Goal: Transaction & Acquisition: Purchase product/service

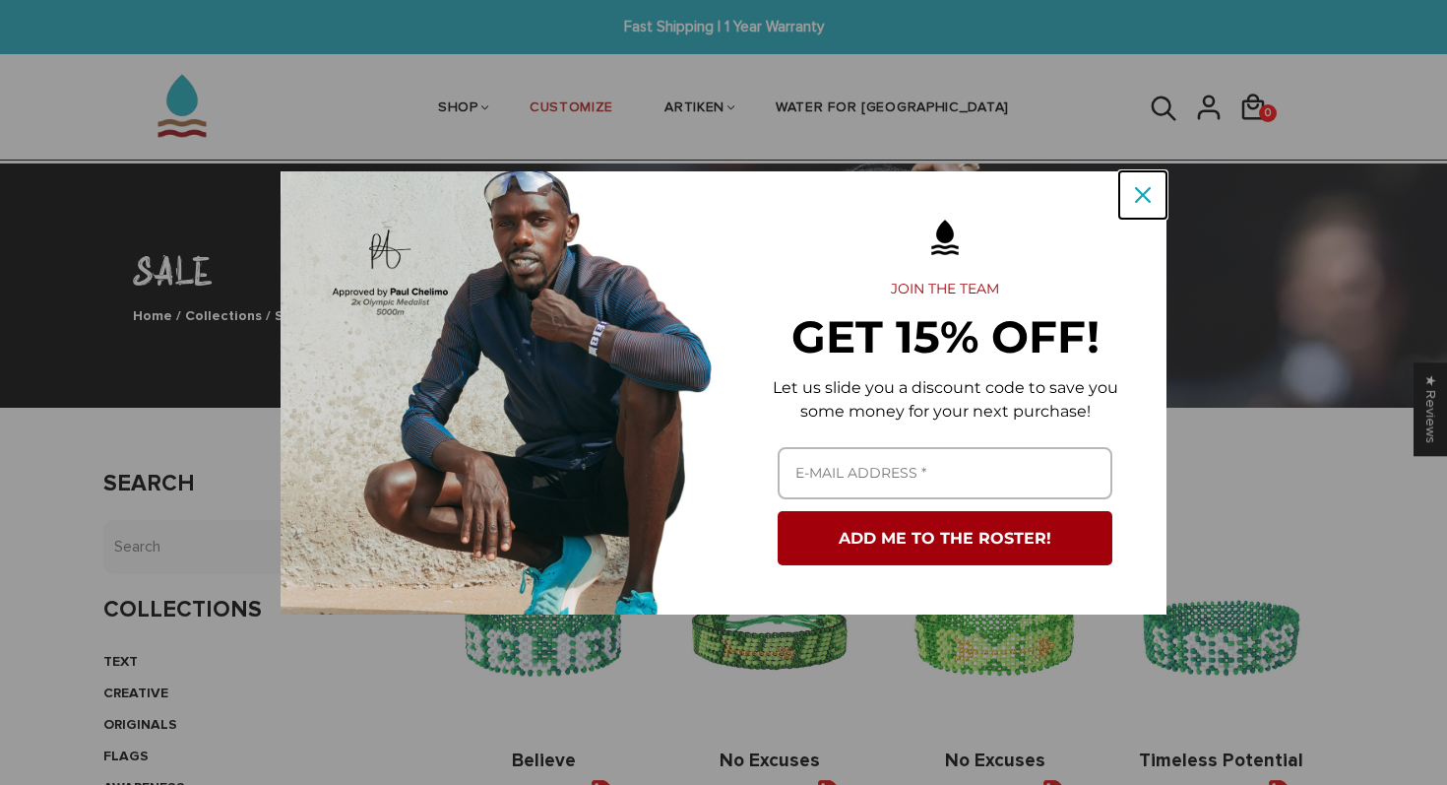
click at [1143, 191] on icon "close icon" at bounding box center [1143, 195] width 16 height 16
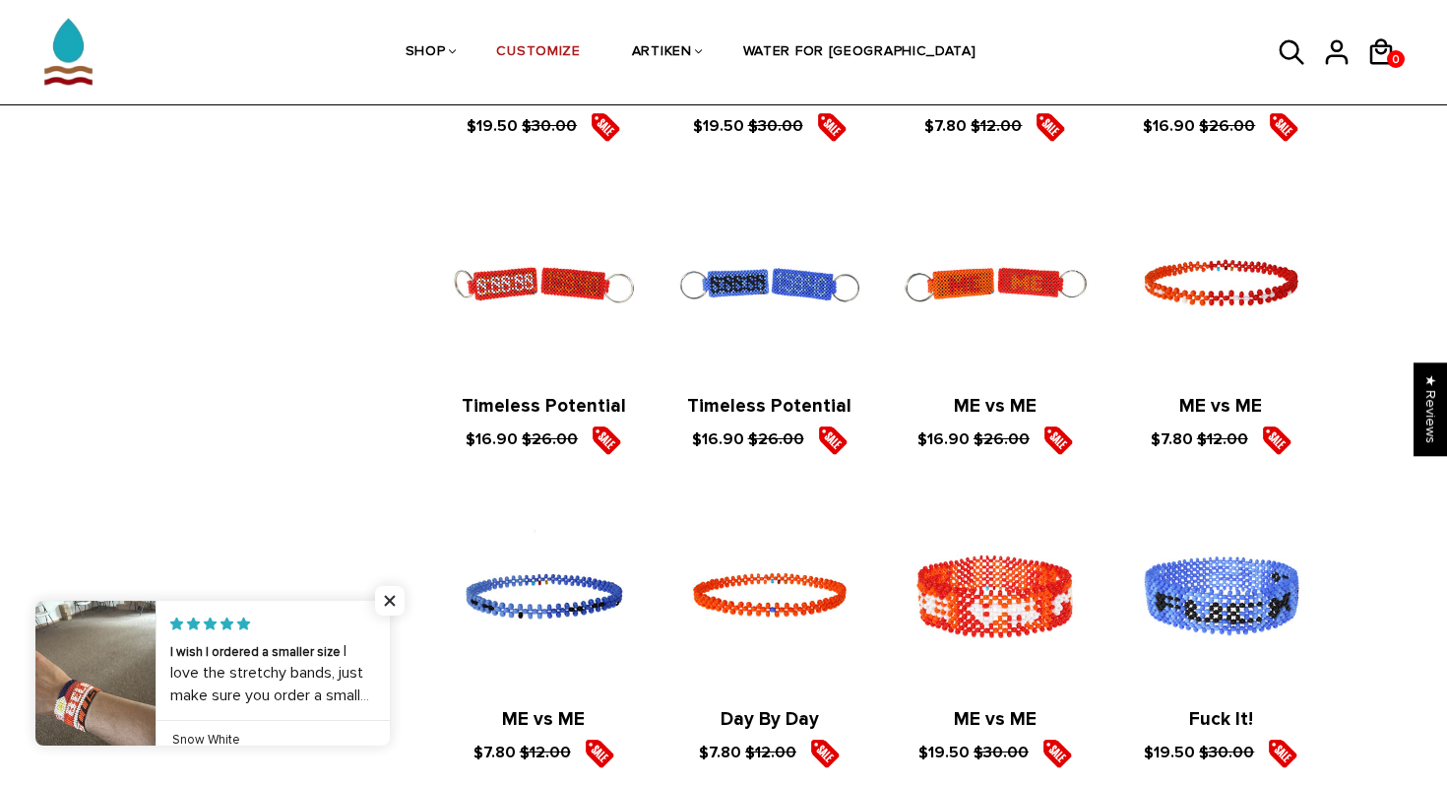
scroll to position [1659, 0]
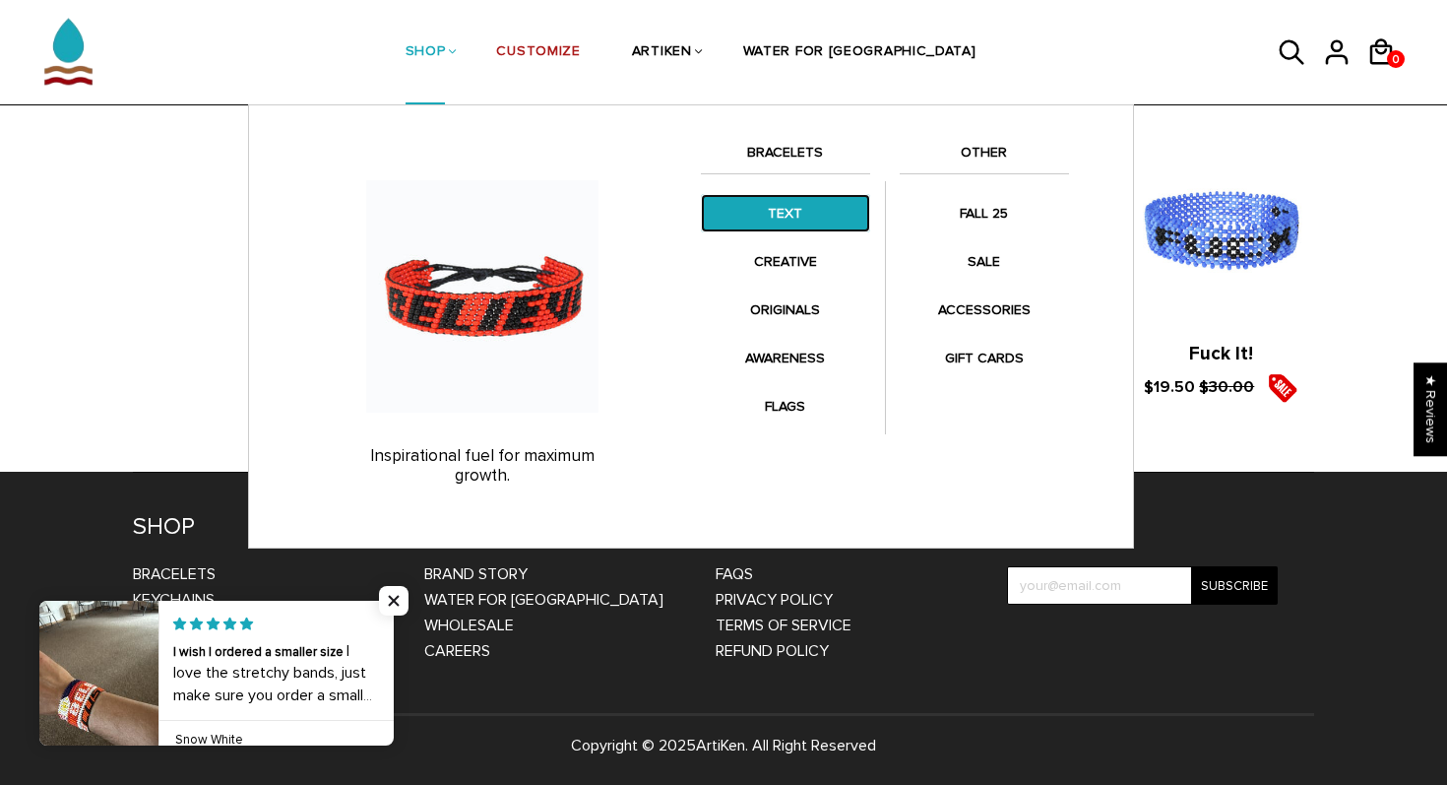
click at [781, 218] on link "TEXT" at bounding box center [785, 213] width 169 height 38
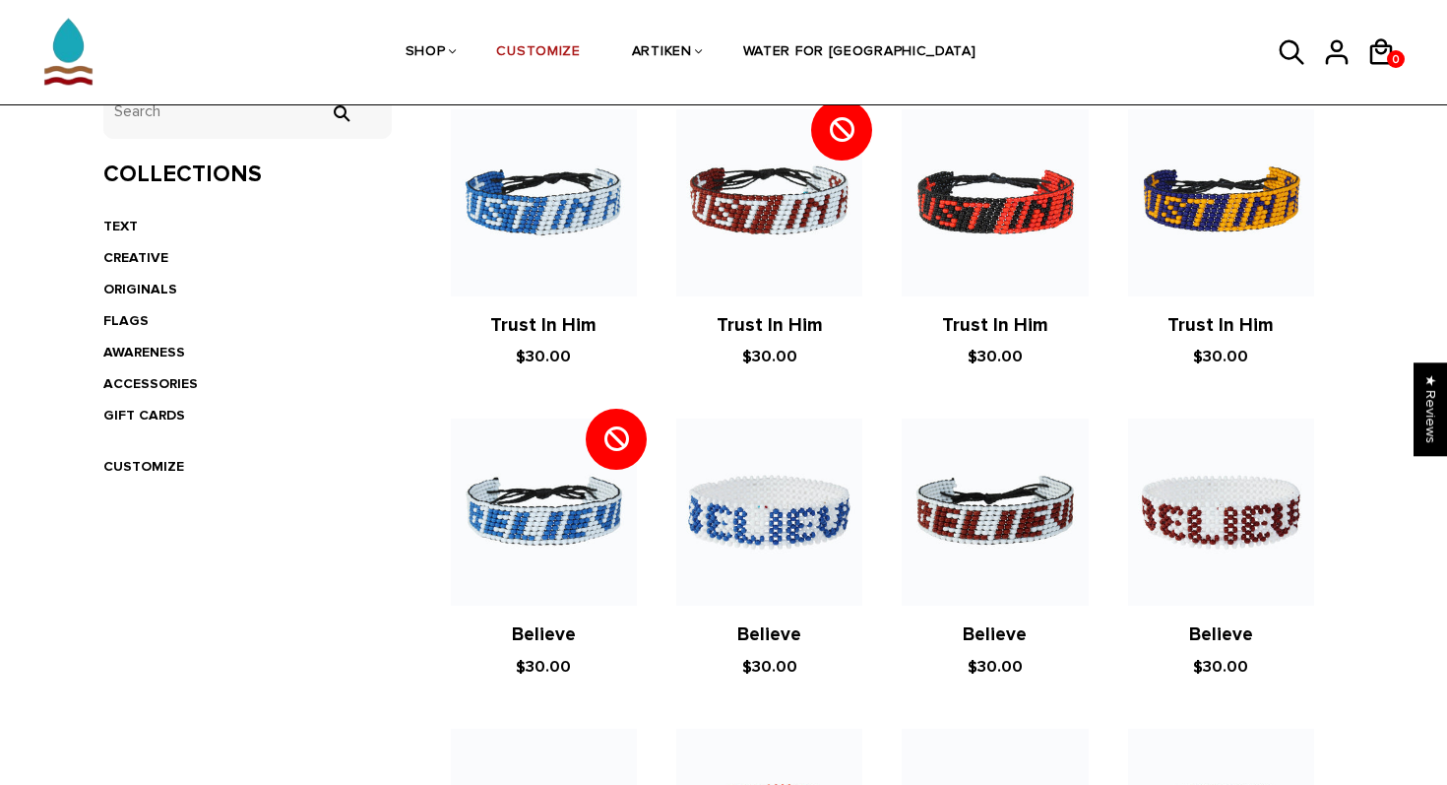
scroll to position [331, 0]
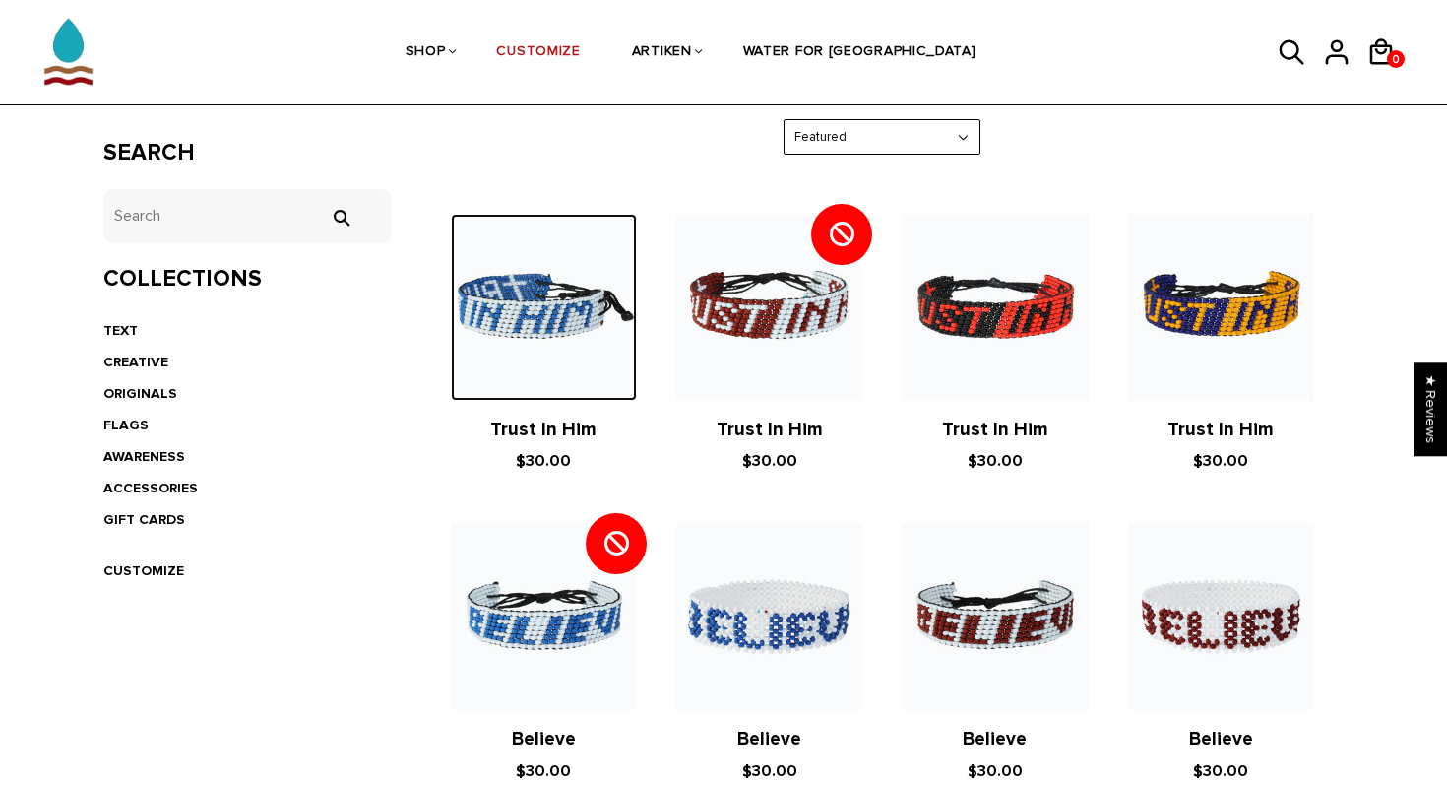
click at [500, 302] on img at bounding box center [544, 307] width 186 height 186
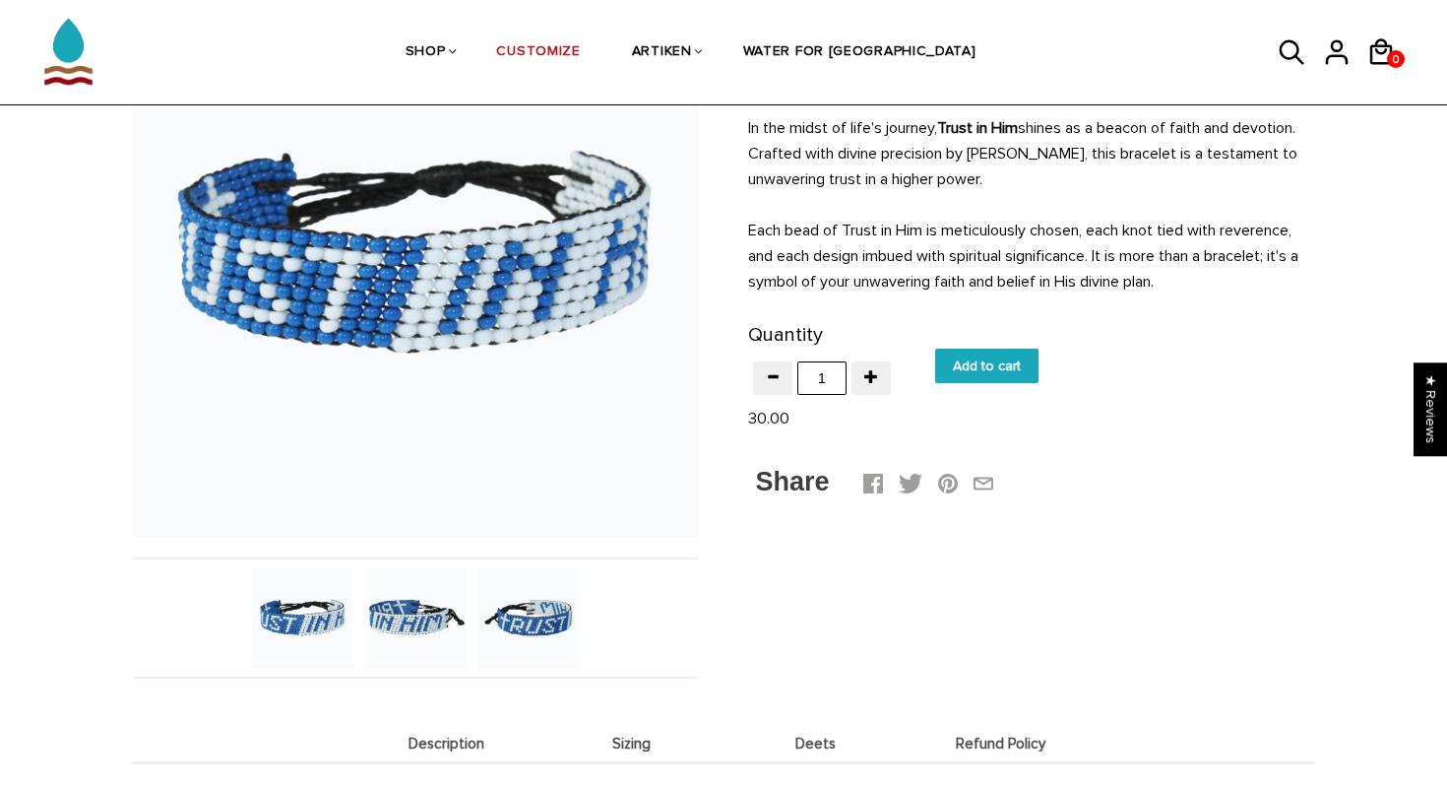
scroll to position [230, 0]
click at [419, 623] on img at bounding box center [415, 616] width 101 height 101
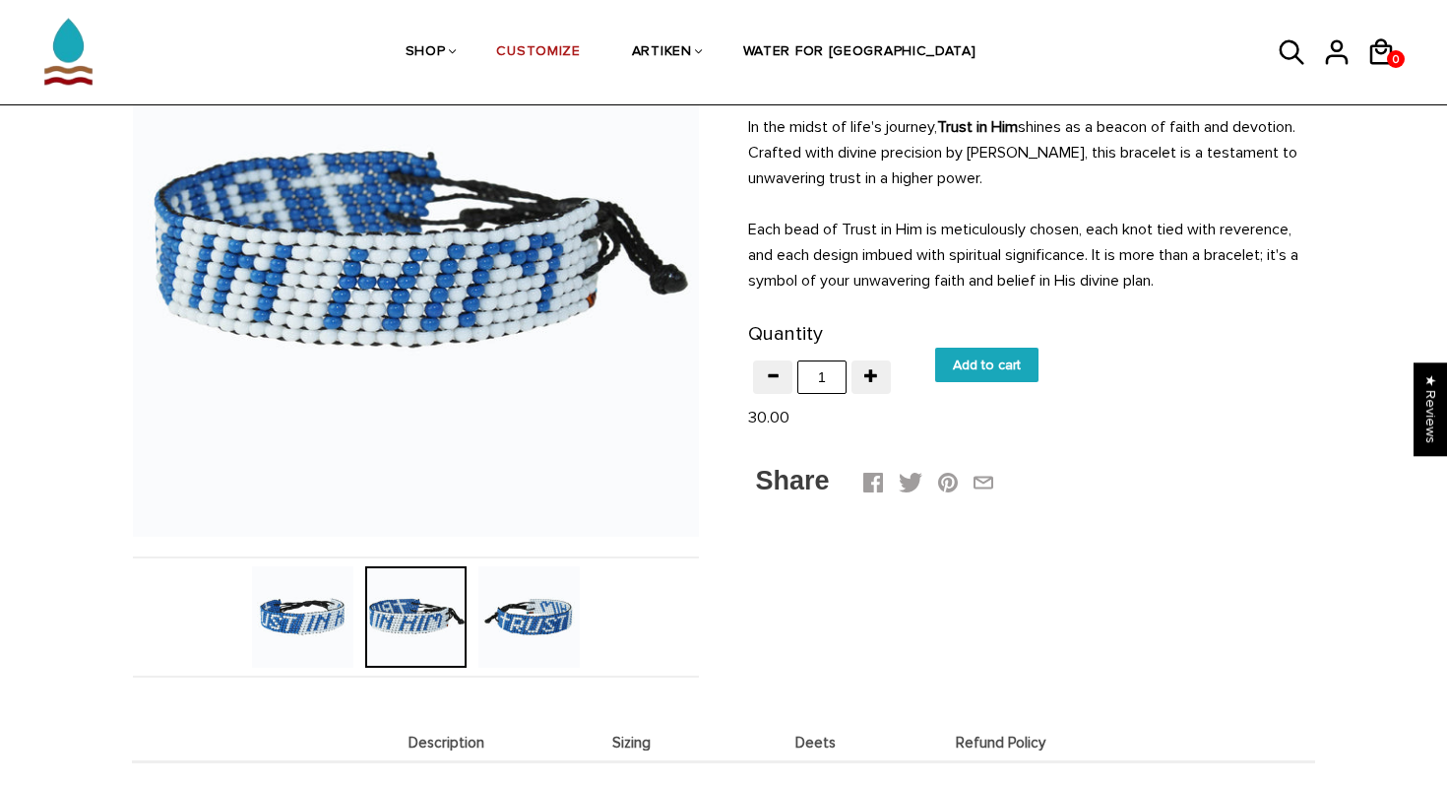
click at [542, 623] on img at bounding box center [528, 616] width 101 height 101
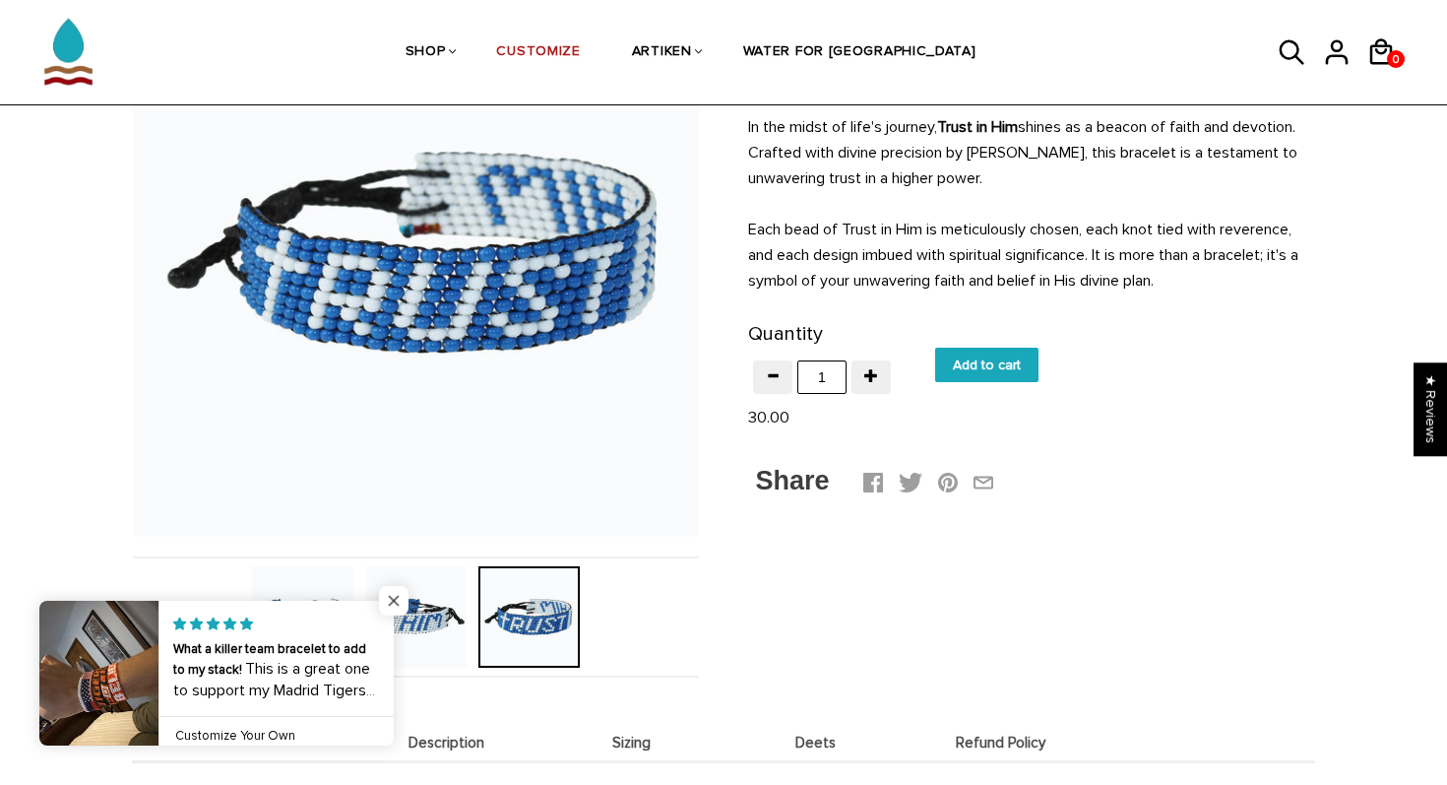
click at [395, 592] on span "Close popup widget" at bounding box center [394, 601] width 30 height 30
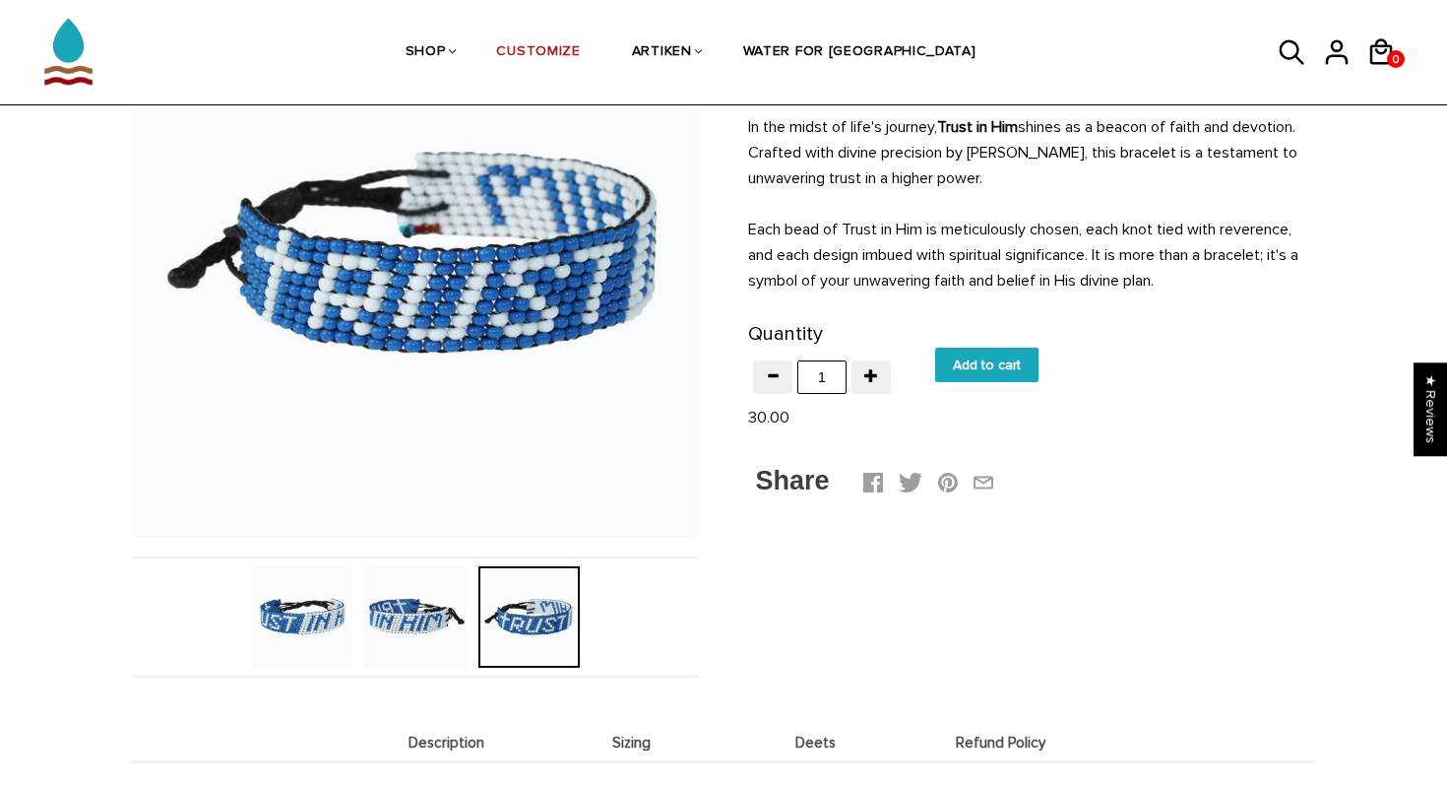
click at [277, 620] on img at bounding box center [302, 616] width 101 height 101
